Goal: Navigation & Orientation: Find specific page/section

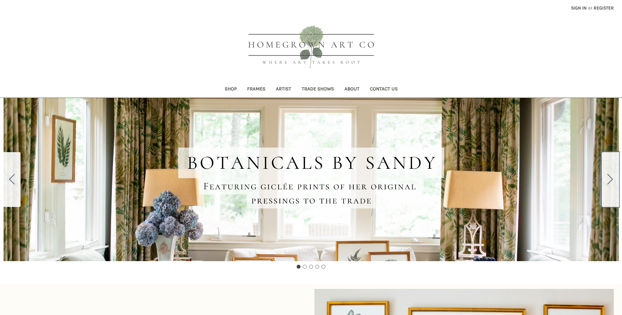
click at [610, 179] on icon "Go to slide 2" at bounding box center [611, 179] width 6 height 10
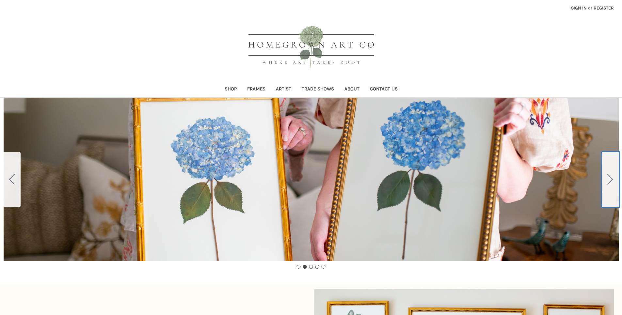
click at [610, 179] on icon "Go to slide 3" at bounding box center [611, 179] width 6 height 10
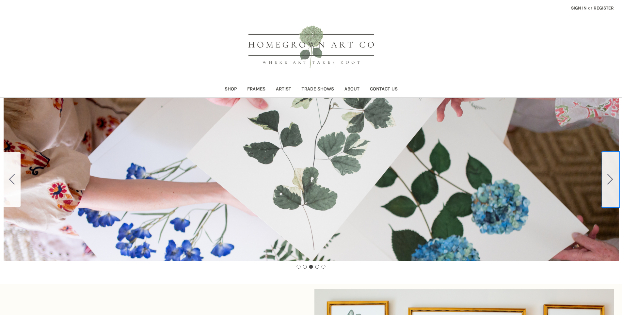
click at [610, 179] on icon "Go to slide 4" at bounding box center [611, 179] width 6 height 10
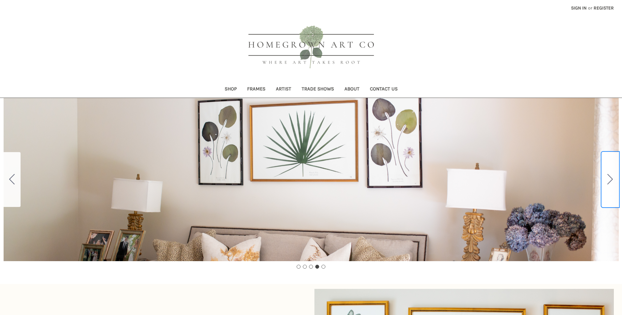
click at [610, 179] on icon "Go to slide 5" at bounding box center [611, 179] width 6 height 10
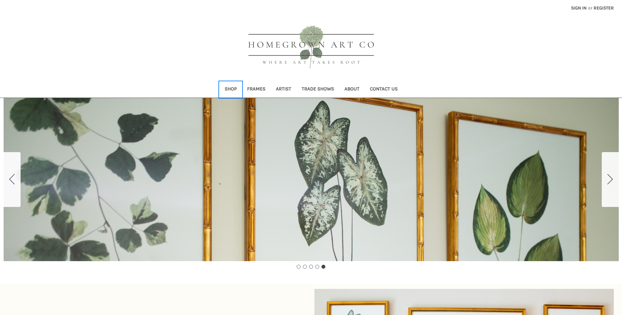
click at [230, 91] on link "Shop" at bounding box center [231, 90] width 23 height 16
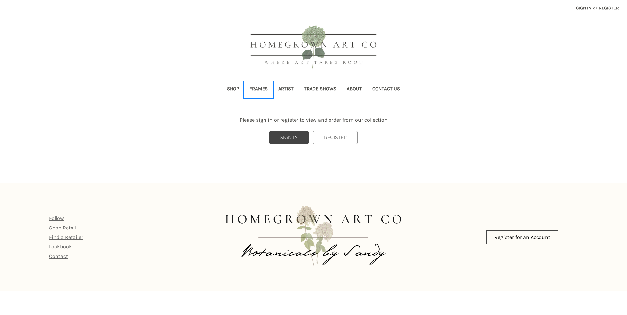
click at [256, 91] on link "Frames" at bounding box center [258, 90] width 29 height 16
